Goal: Task Accomplishment & Management: Use online tool/utility

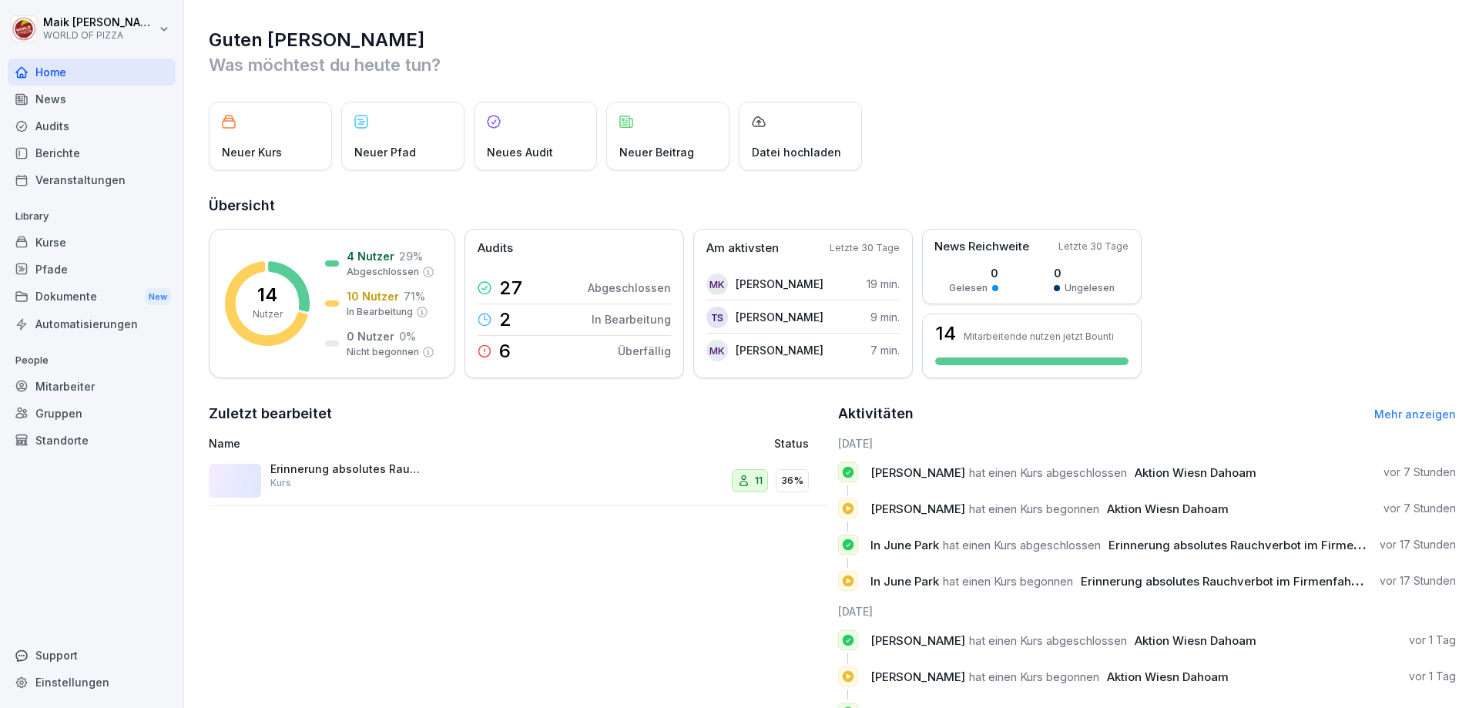
click at [352, 480] on div "Erinnerung absolutes Rauchverbot im Firmenfahrzeug Kurs" at bounding box center [347, 476] width 154 height 28
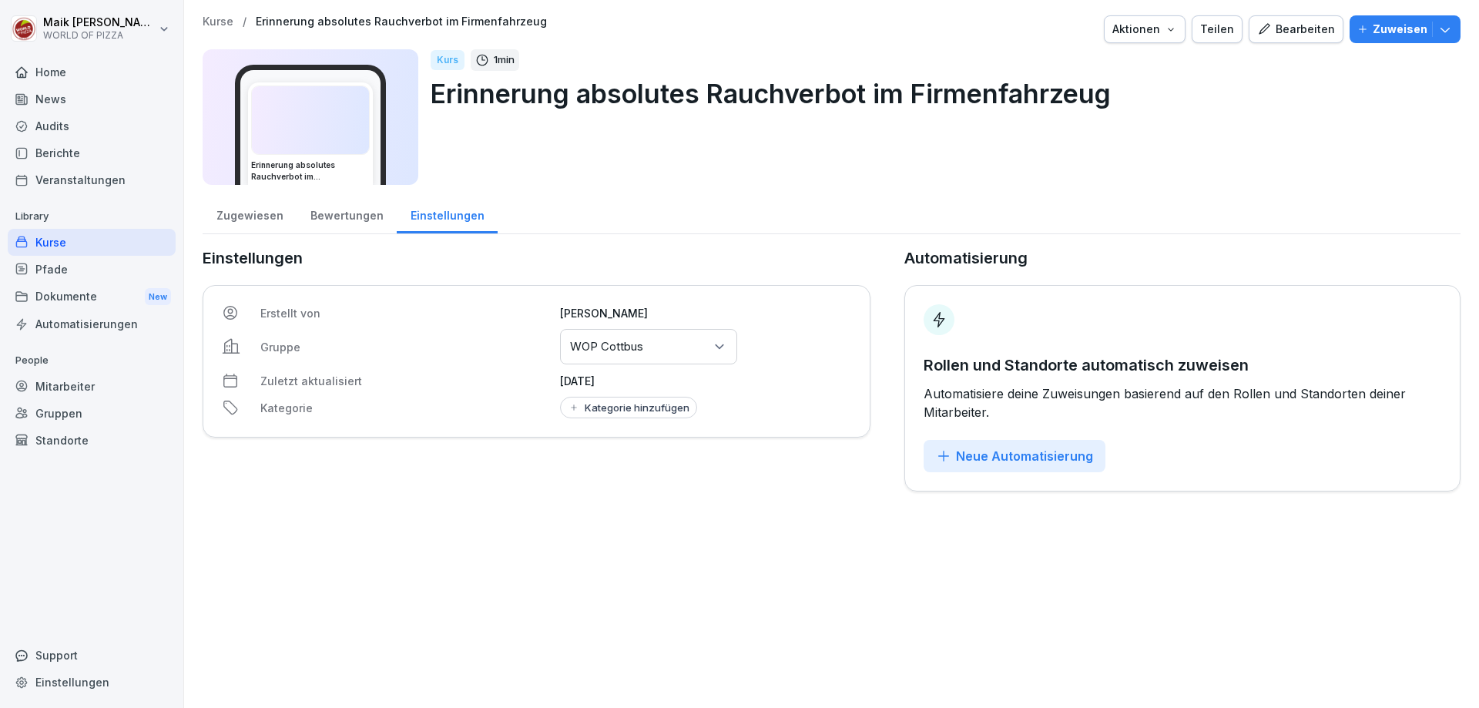
click at [323, 224] on div "Bewertungen" at bounding box center [347, 213] width 100 height 39
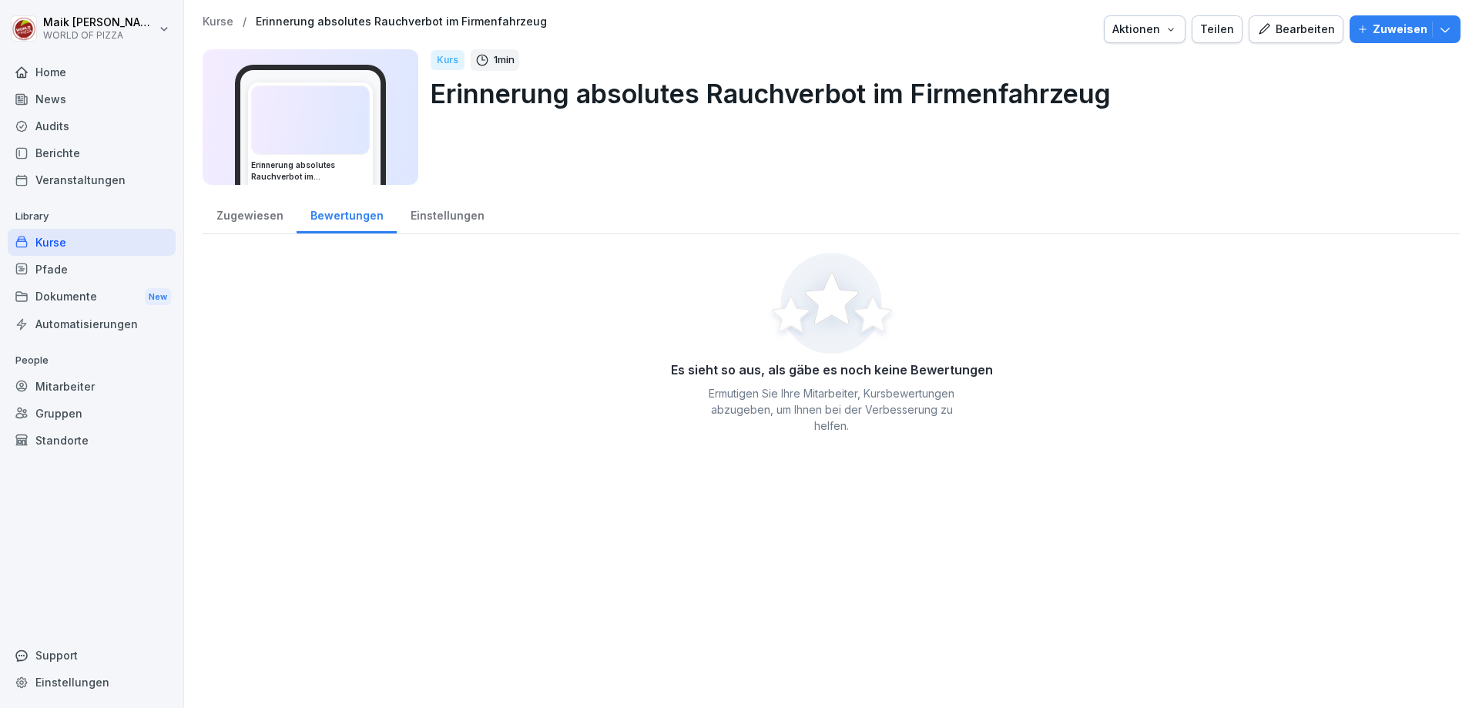
click at [247, 229] on div "Zugewiesen" at bounding box center [250, 213] width 94 height 39
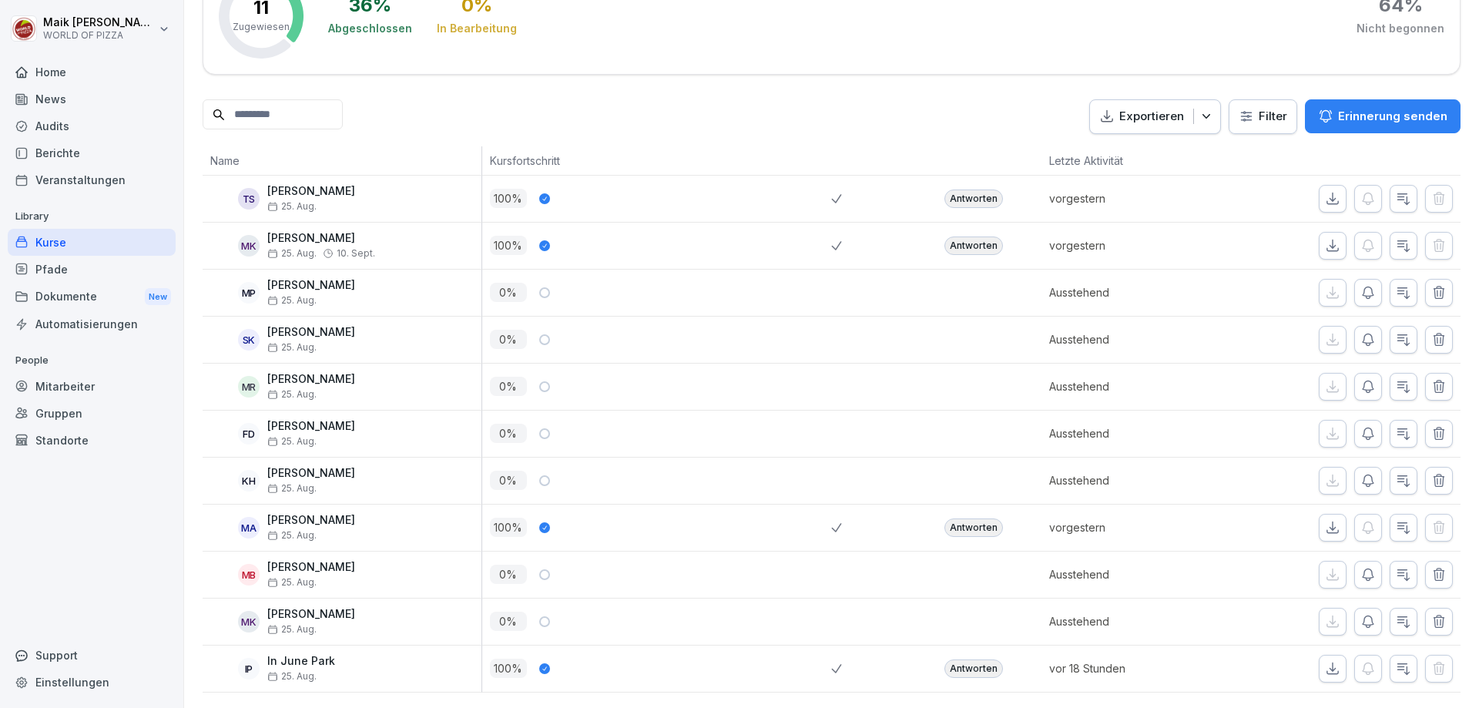
scroll to position [312, 0]
click at [317, 342] on span "25. Aug." at bounding box center [291, 347] width 49 height 11
click at [316, 342] on span "25. Aug." at bounding box center [291, 347] width 49 height 11
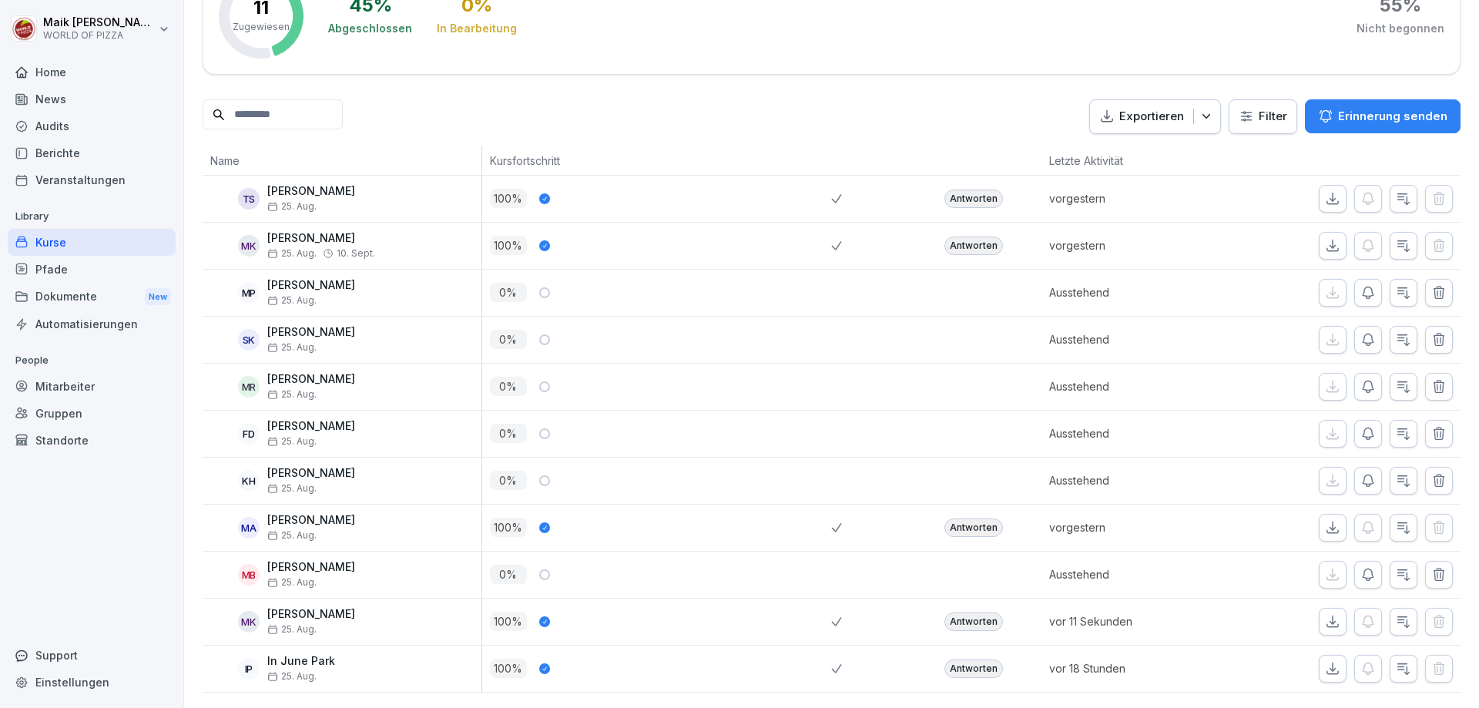
click at [1360, 332] on icon "button" at bounding box center [1367, 339] width 15 height 15
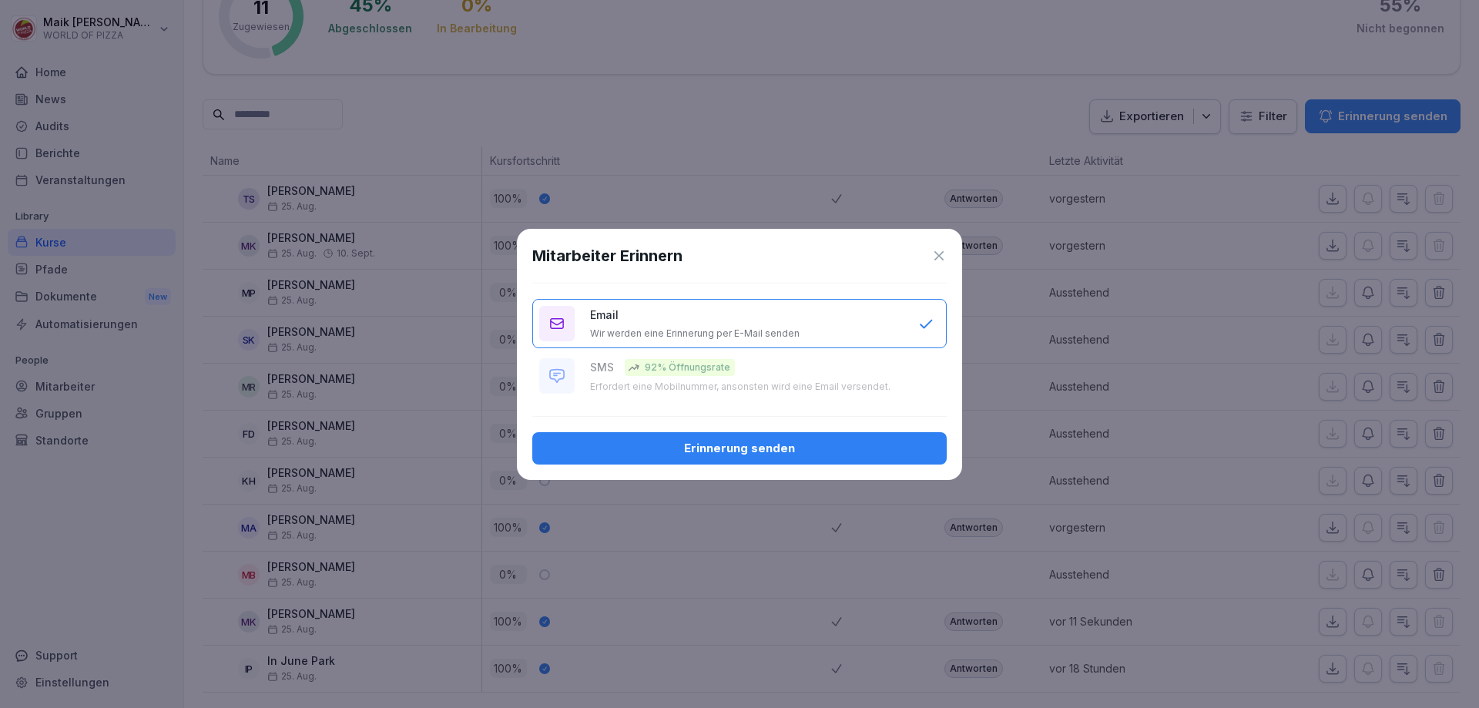
click at [767, 451] on div "Erinnerung senden" at bounding box center [740, 448] width 390 height 17
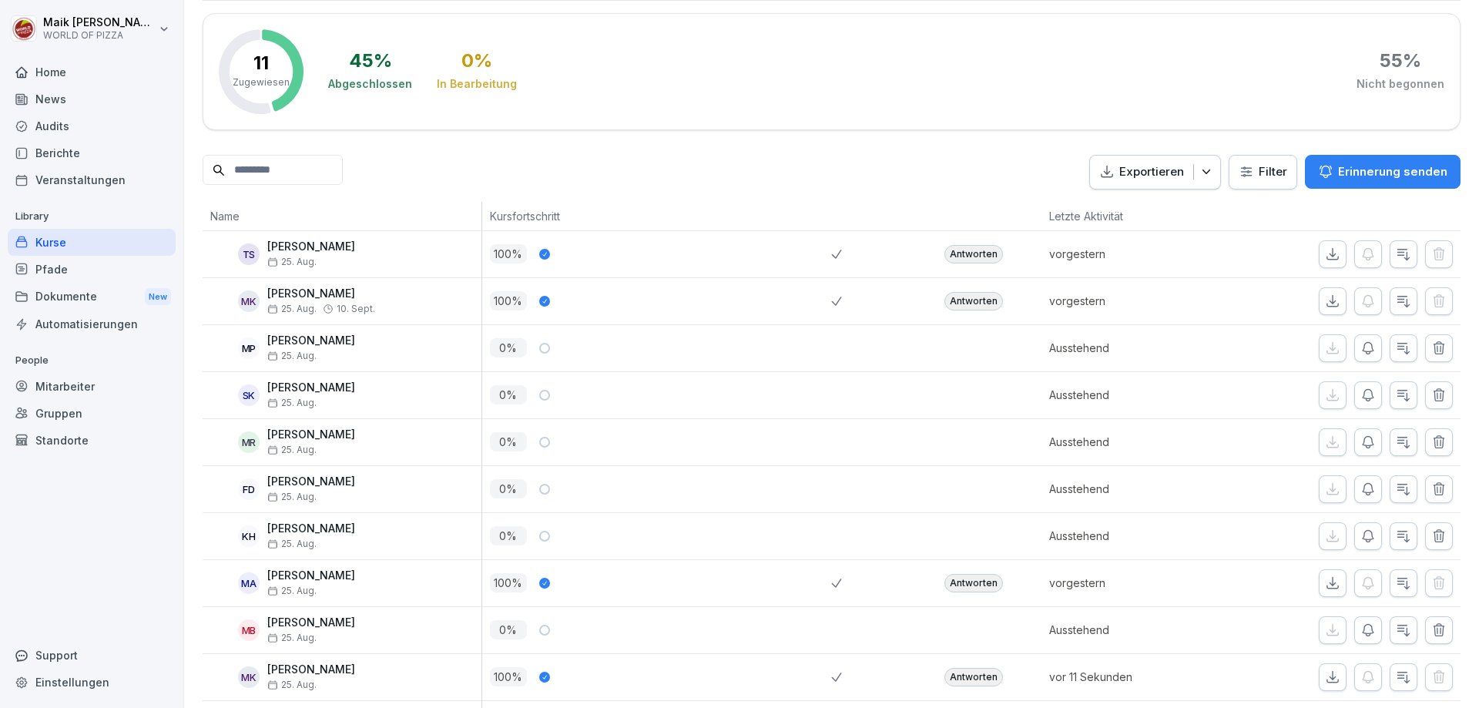
scroll to position [0, 0]
